Goal: Information Seeking & Learning: Learn about a topic

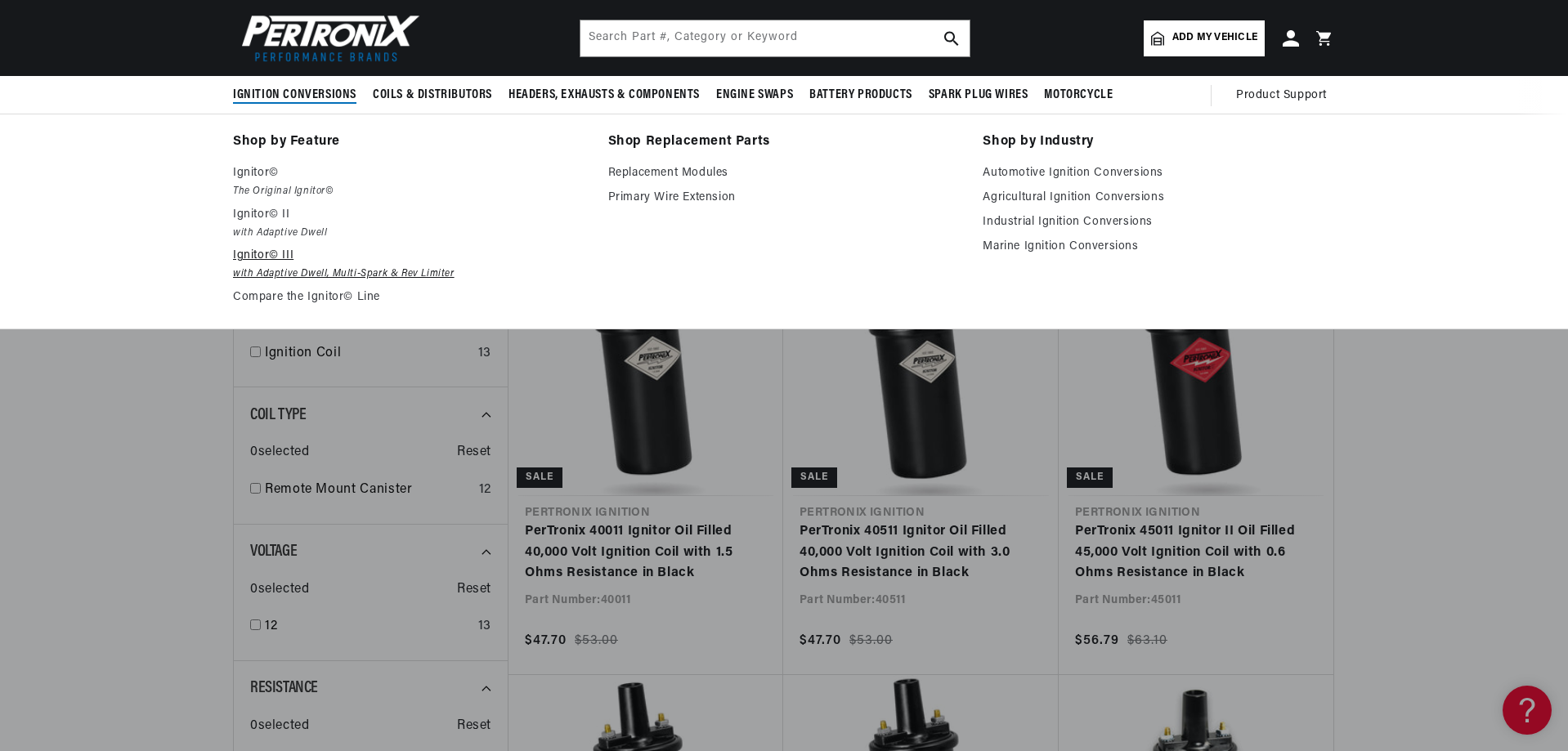
click at [274, 253] on p "Ignitor© III" at bounding box center [410, 256] width 352 height 20
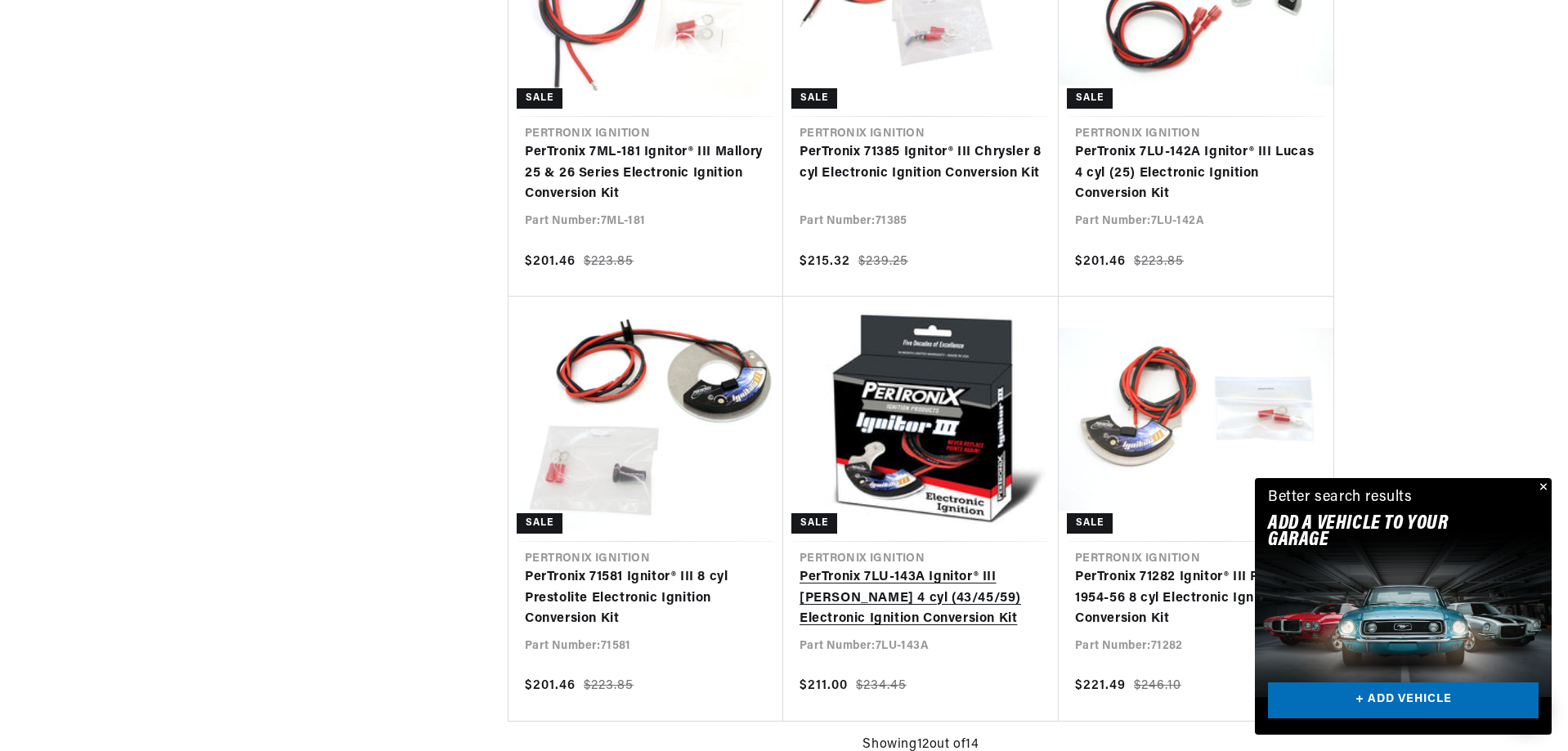
scroll to position [0, 1748]
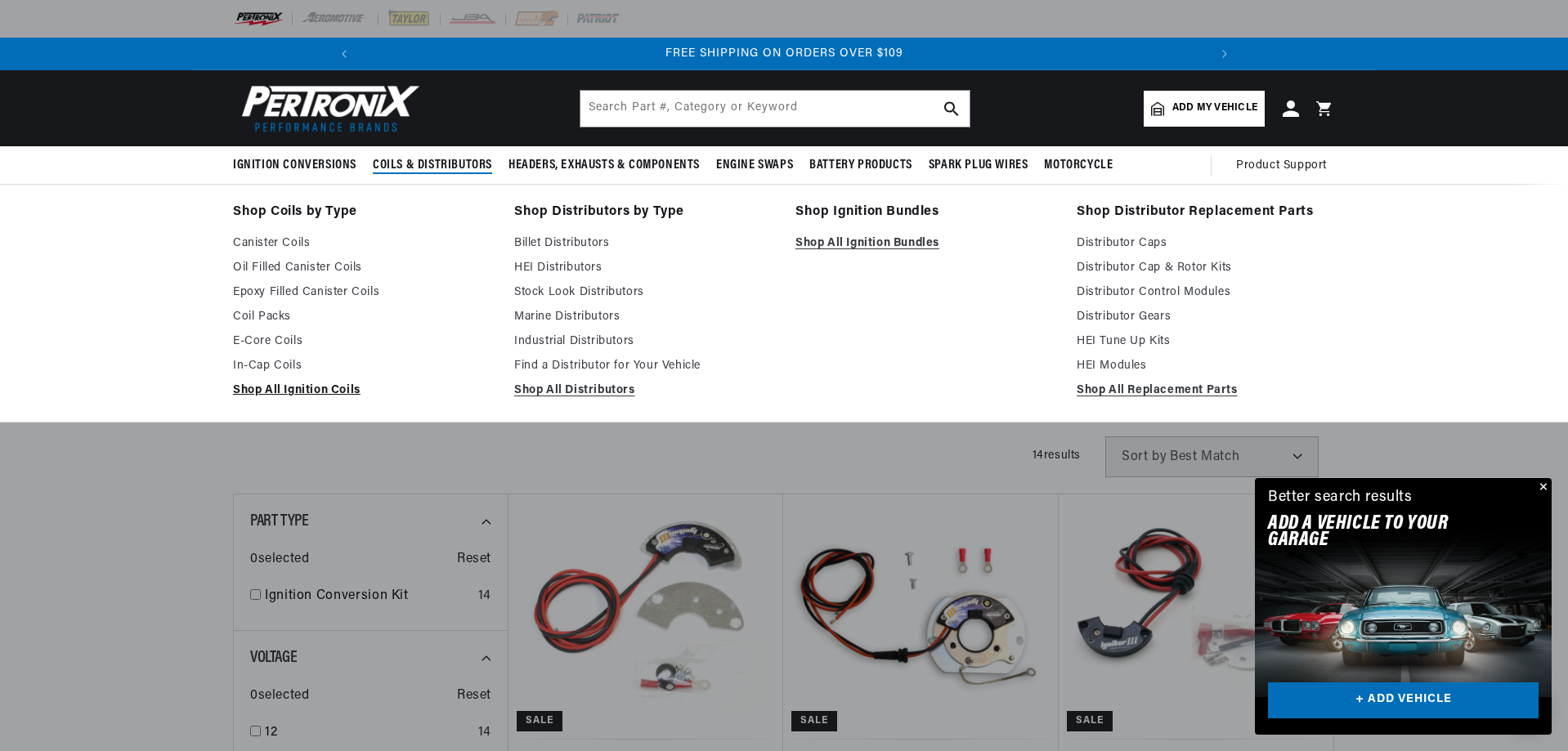
scroll to position [0, 1748]
click at [302, 393] on link "Shop All Ignition Coils" at bounding box center [362, 390] width 258 height 20
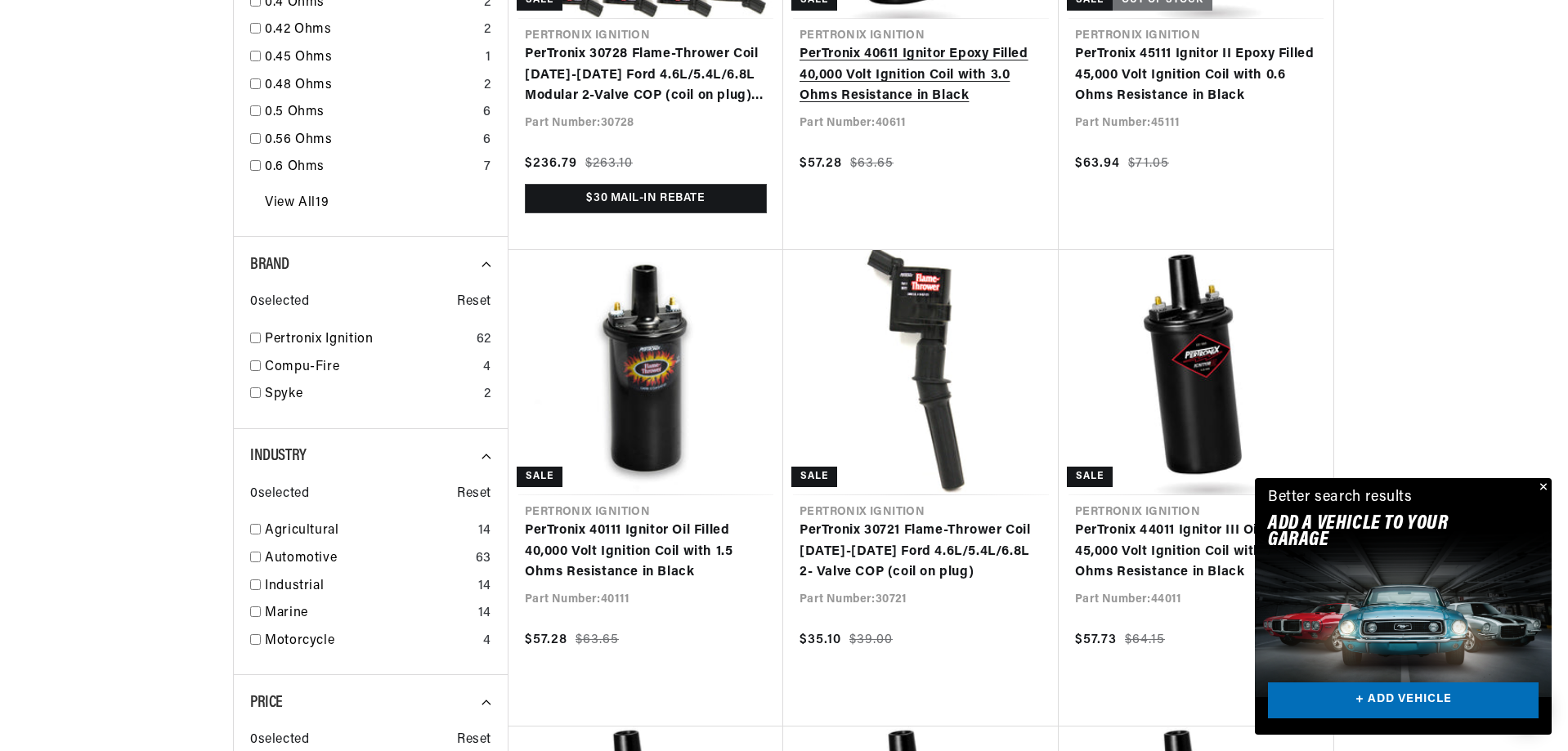
scroll to position [1471, 0]
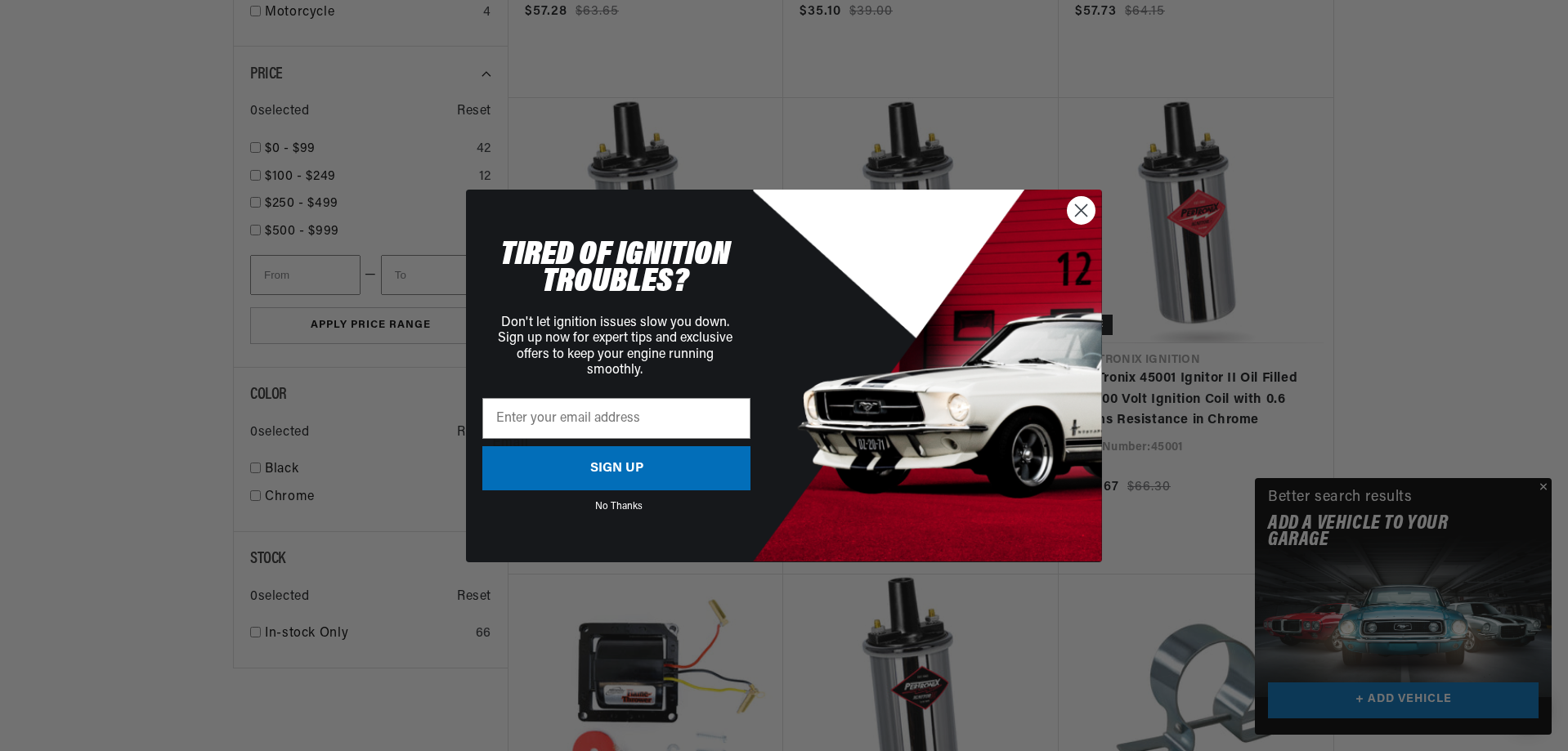
scroll to position [0, 1748]
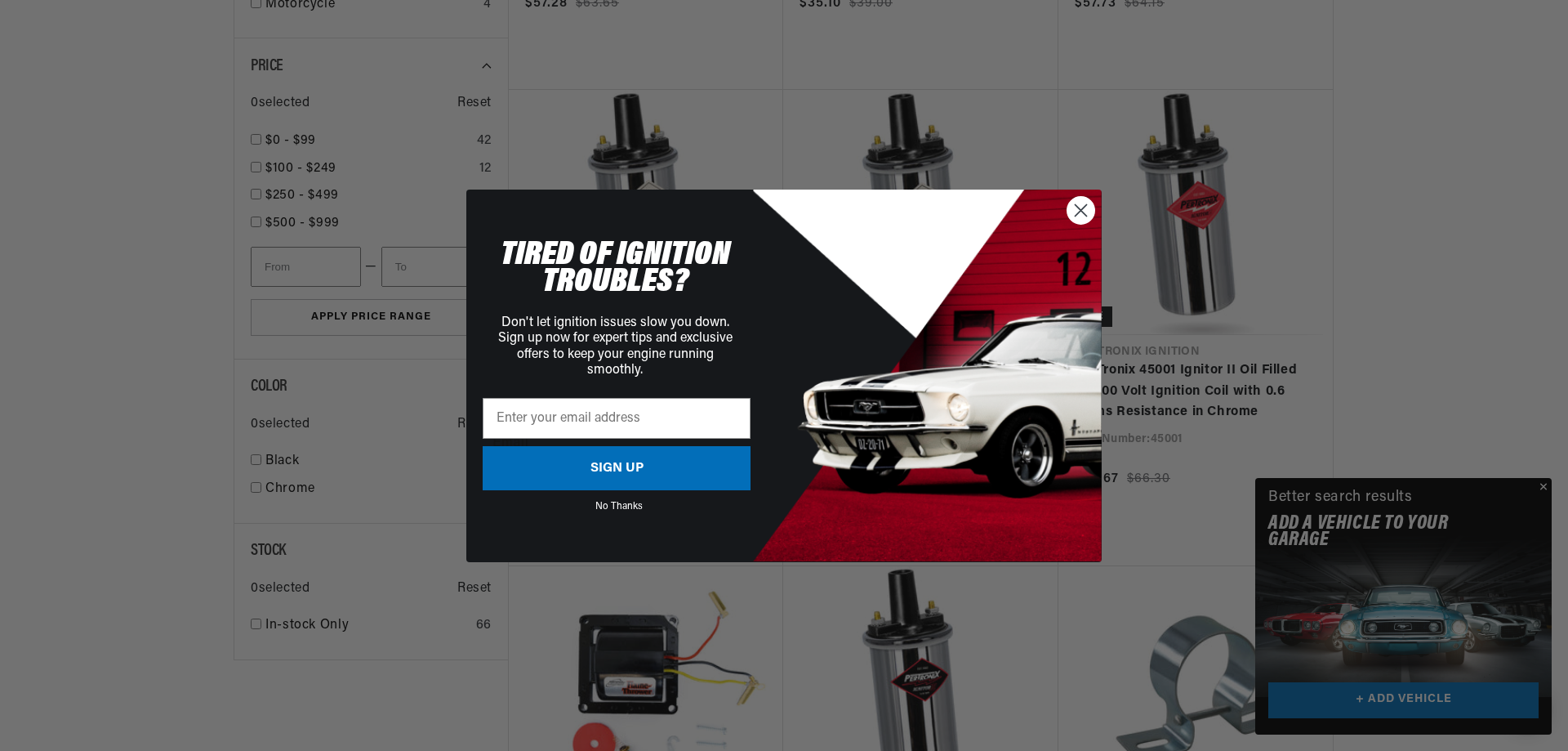
click at [1088, 213] on circle "Close dialog" at bounding box center [1080, 209] width 27 height 27
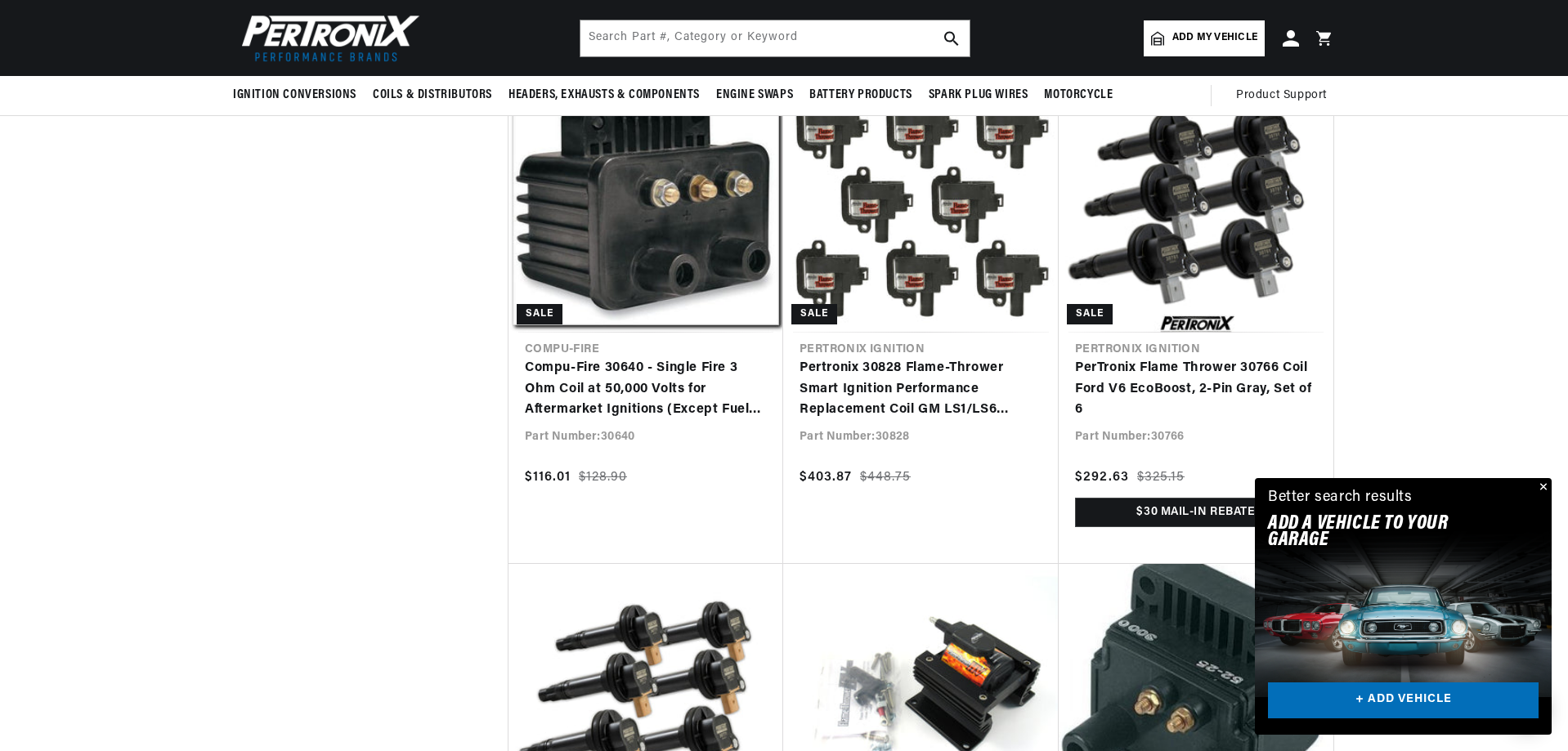
scroll to position [5149, 0]
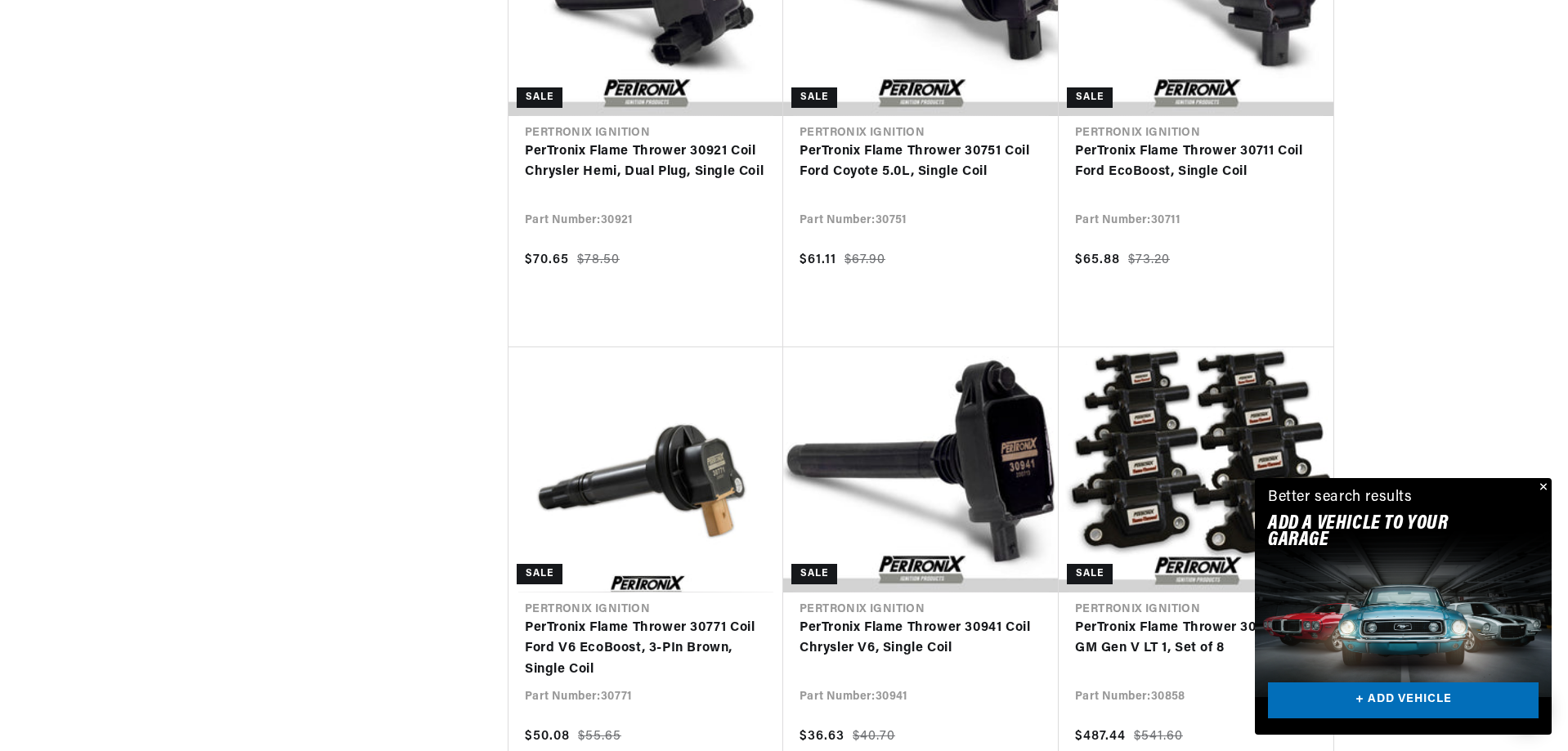
scroll to position [9643, 0]
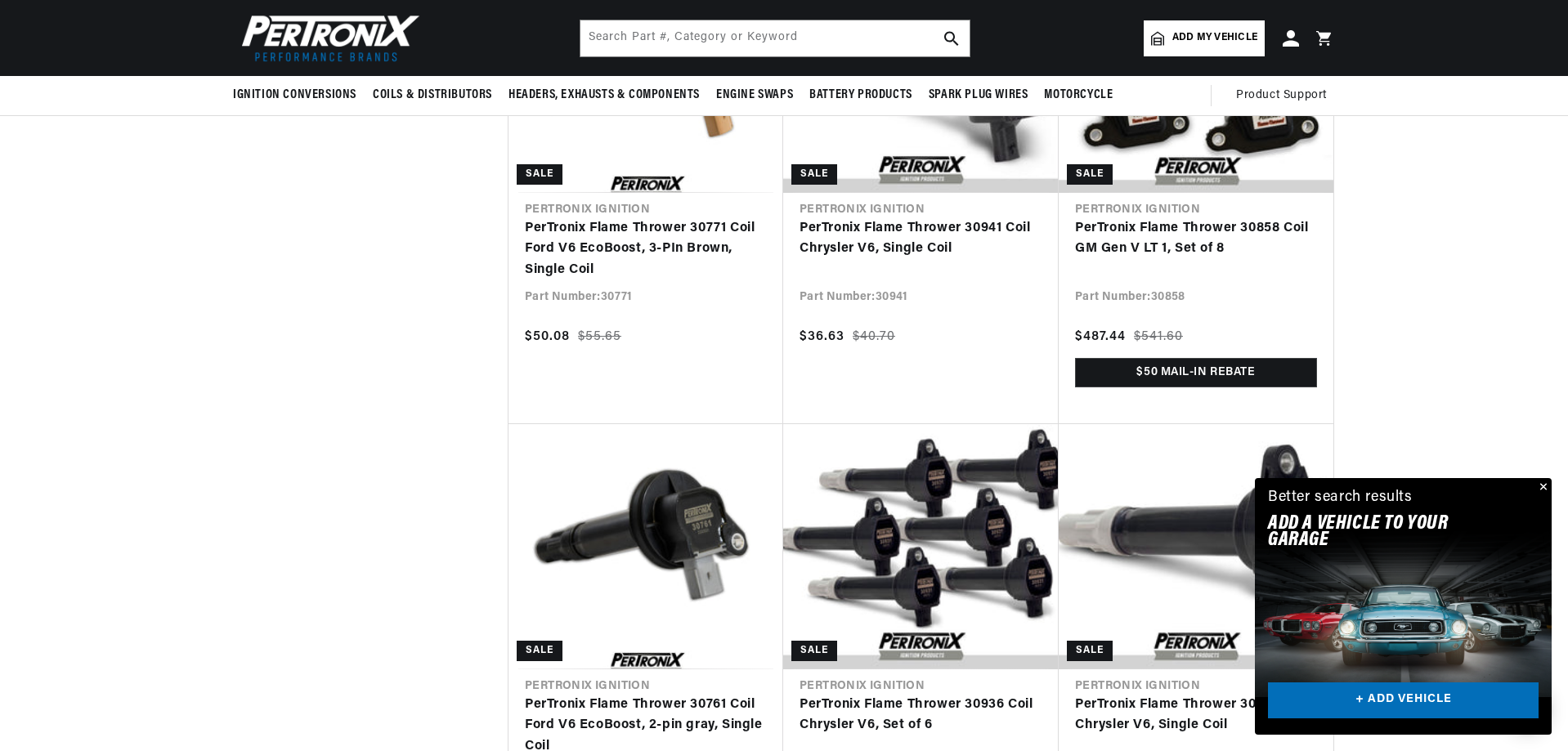
click at [1544, 486] on button "Close" at bounding box center [1542, 488] width 20 height 20
